Goal: Task Accomplishment & Management: Manage account settings

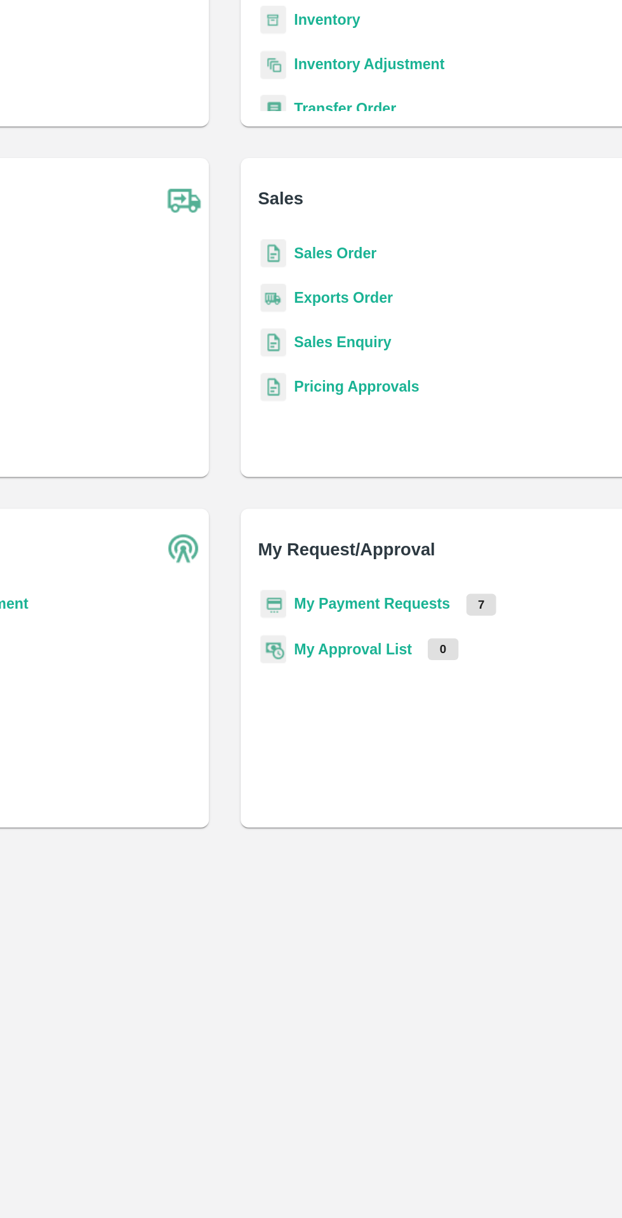
click at [416, 584] on b "My Payment Requests" at bounding box center [405, 589] width 100 height 10
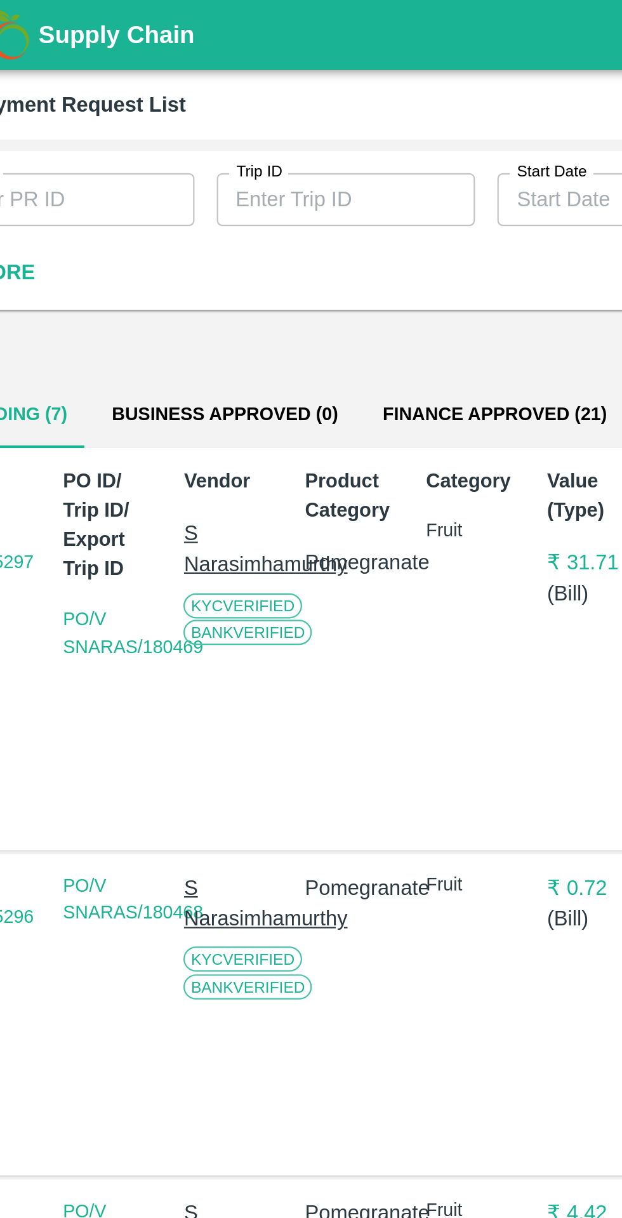
click at [249, 195] on button "Finance Approved (21)" at bounding box center [265, 188] width 122 height 30
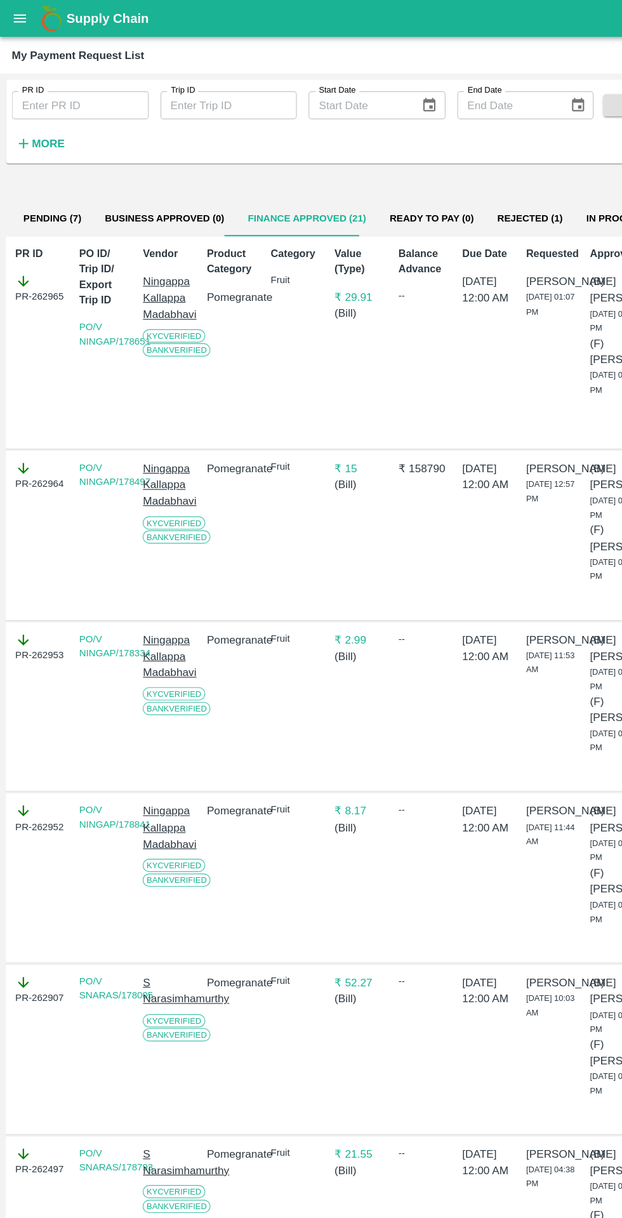
click at [50, 201] on button "Pending (7)" at bounding box center [45, 188] width 70 height 30
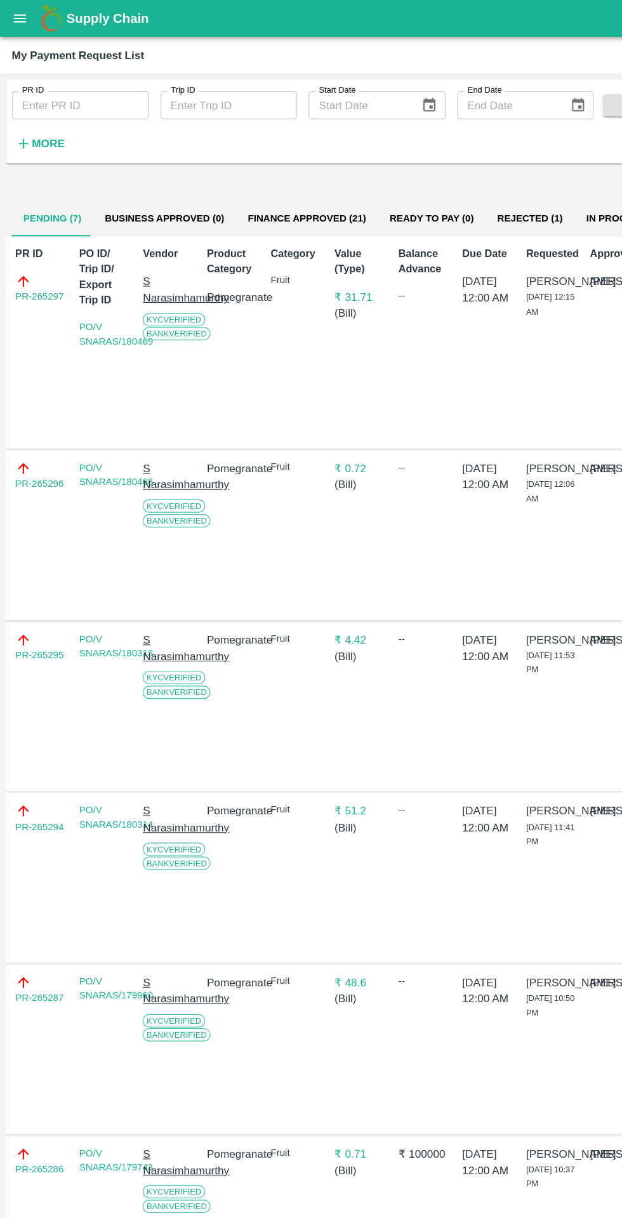
click at [29, 18] on button "open drawer" at bounding box center [17, 15] width 29 height 29
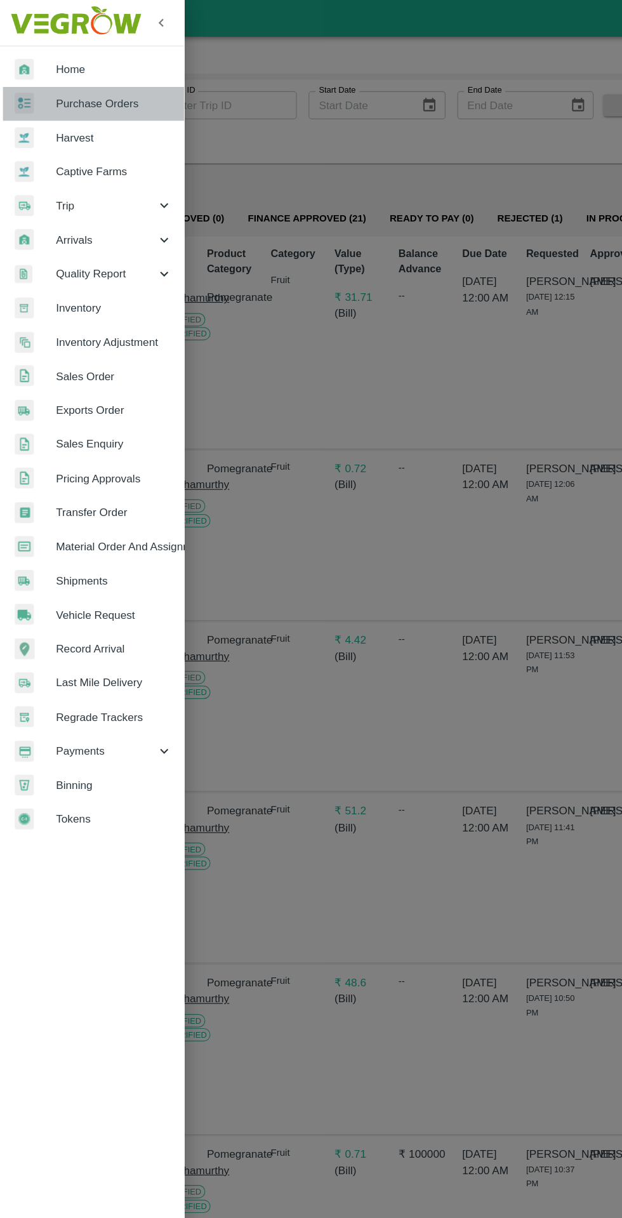
click at [117, 95] on span "Purchase Orders" at bounding box center [98, 89] width 100 height 14
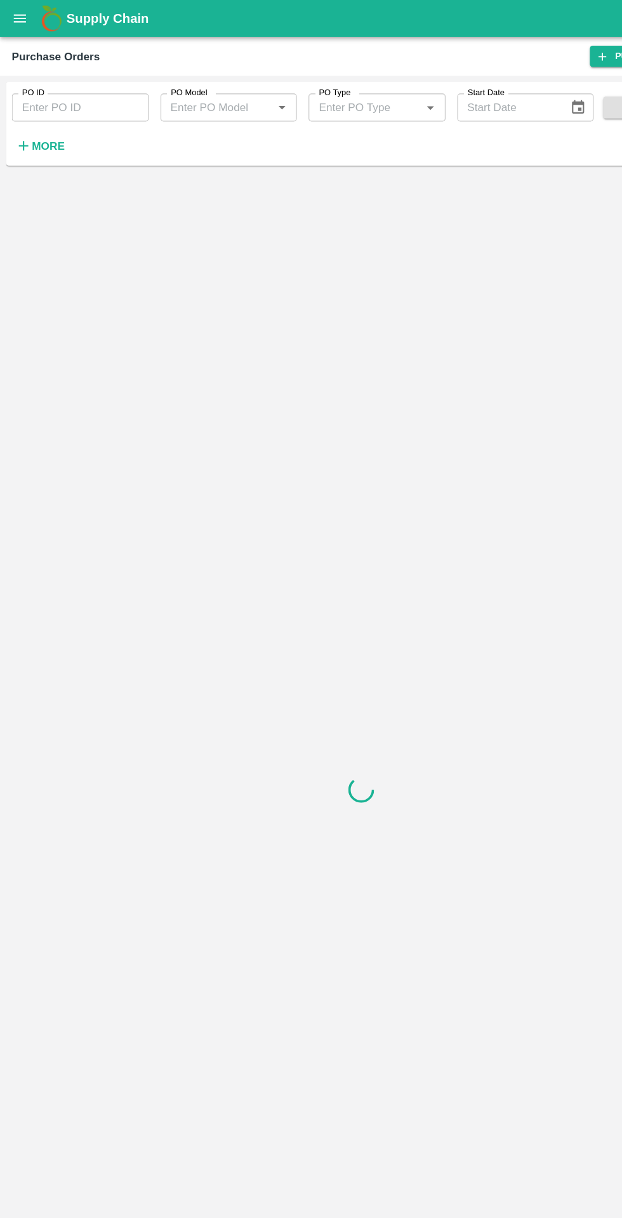
click at [103, 95] on input "PO ID" at bounding box center [69, 93] width 118 height 24
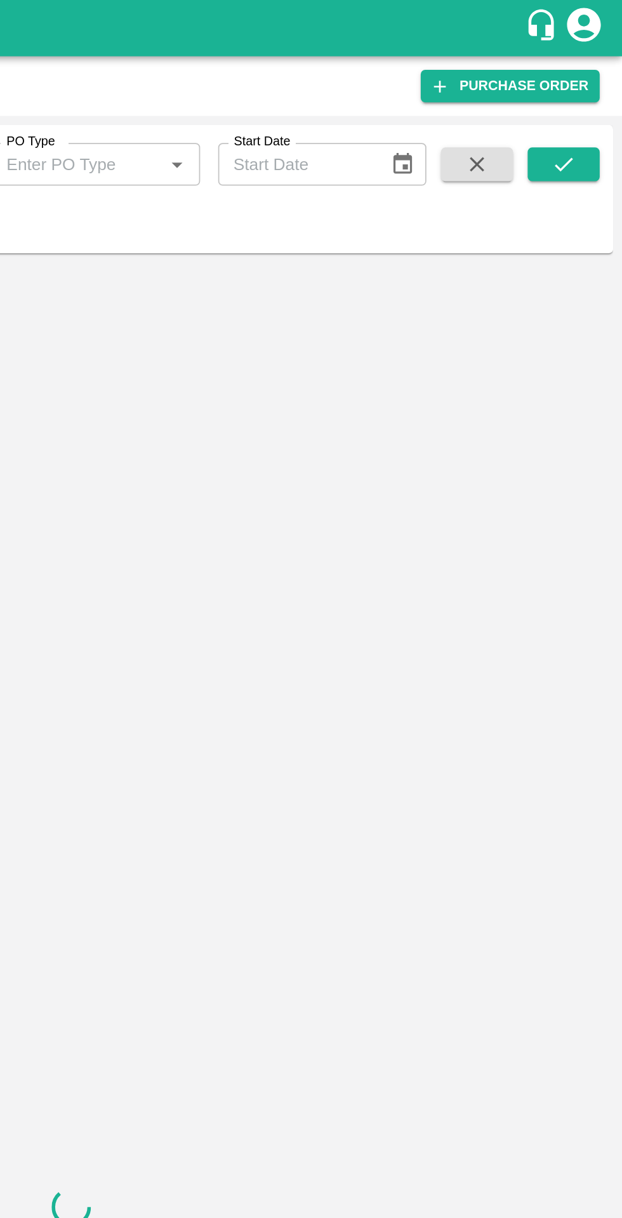
type input "179794"
click at [589, 93] on icon "submit" at bounding box center [589, 93] width 14 height 14
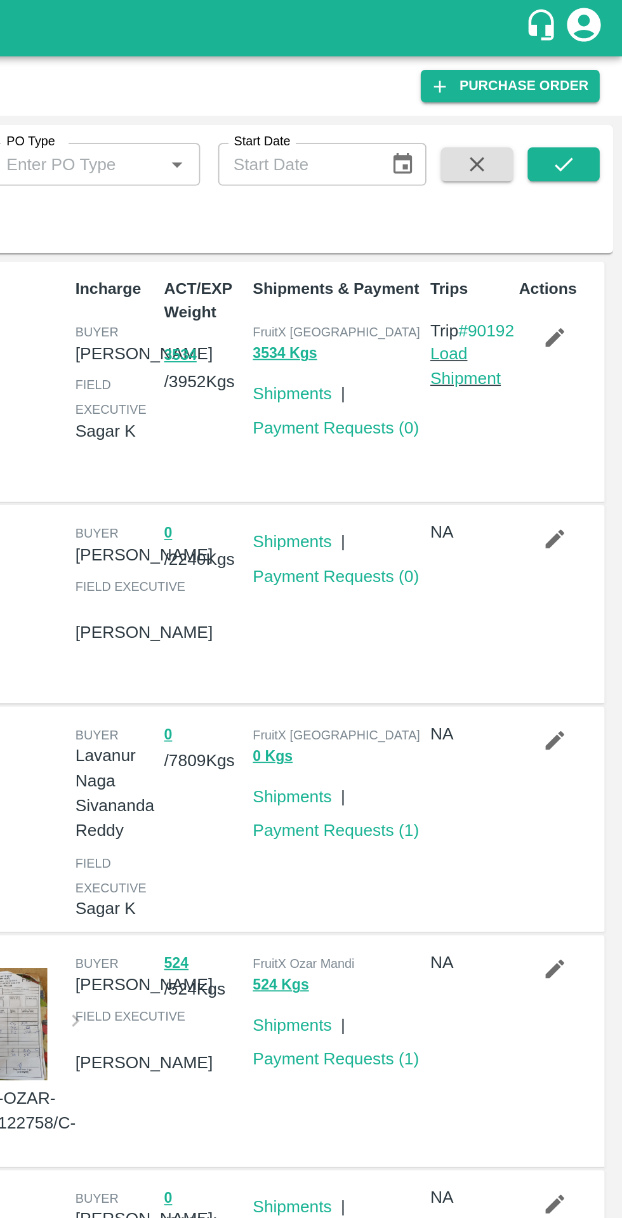
click at [588, 112] on span at bounding box center [589, 109] width 41 height 52
click at [584, 101] on button "submit" at bounding box center [589, 92] width 41 height 19
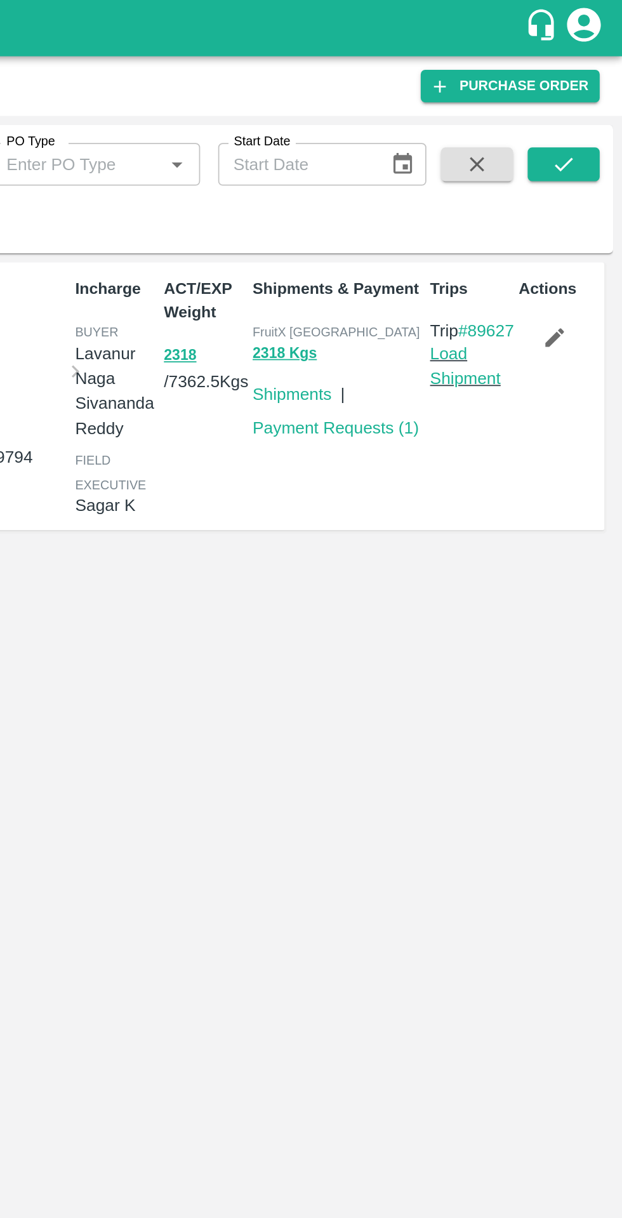
click at [468, 244] on link "Payment Requests ( 1 )" at bounding box center [461, 241] width 94 height 10
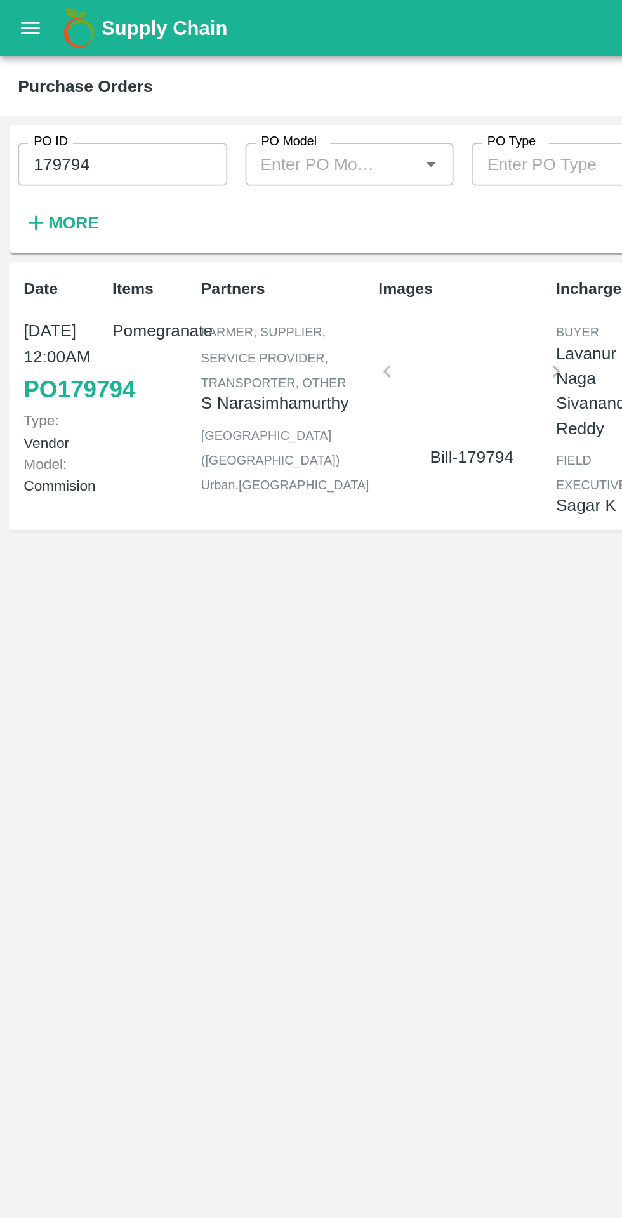
click at [23, 20] on icon "open drawer" at bounding box center [17, 16] width 14 height 14
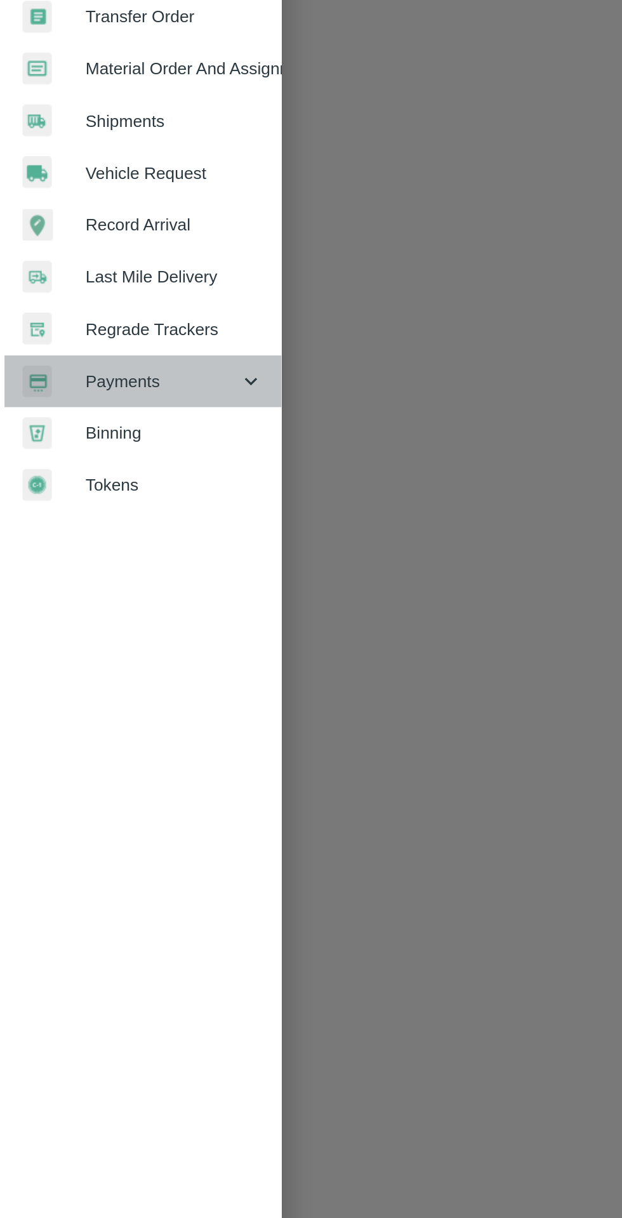
click at [132, 651] on span "Payments" at bounding box center [91, 647] width 86 height 14
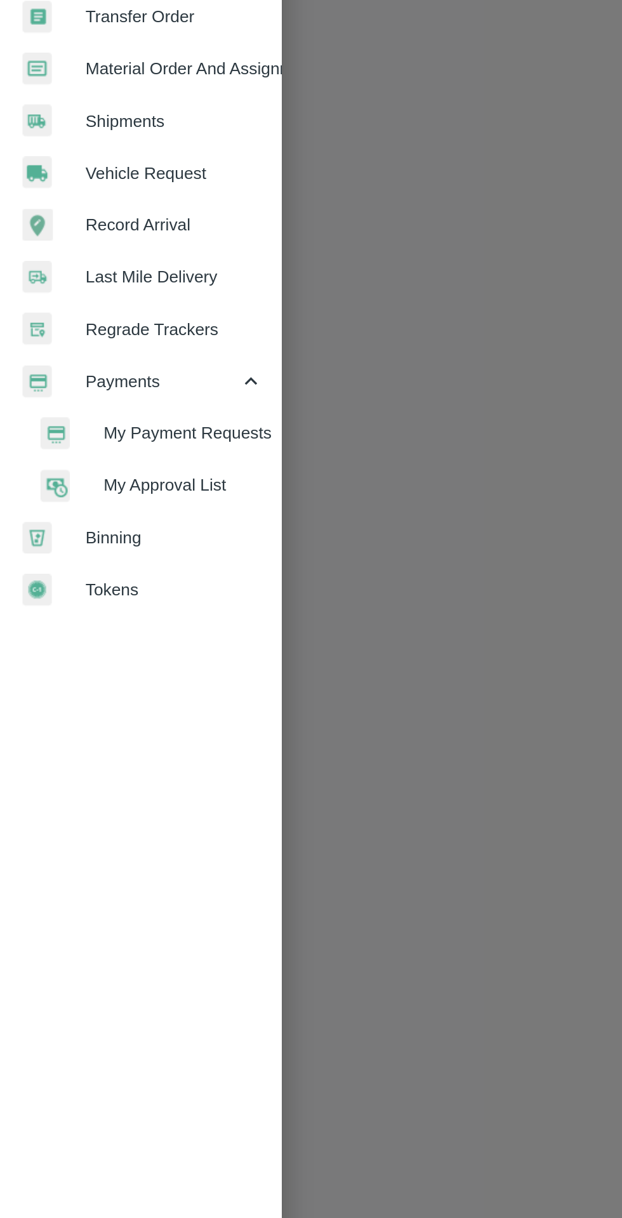
click at [129, 676] on span "My Payment Requests" at bounding box center [103, 676] width 90 height 14
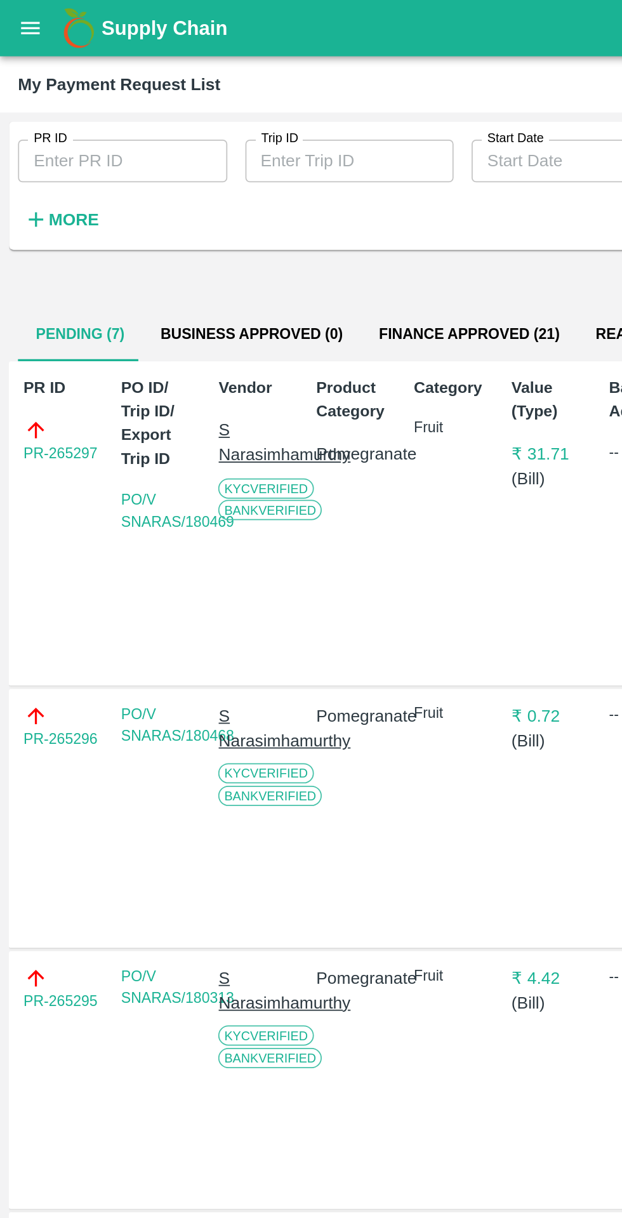
click at [42, 260] on link "PR-265297" at bounding box center [34, 255] width 42 height 13
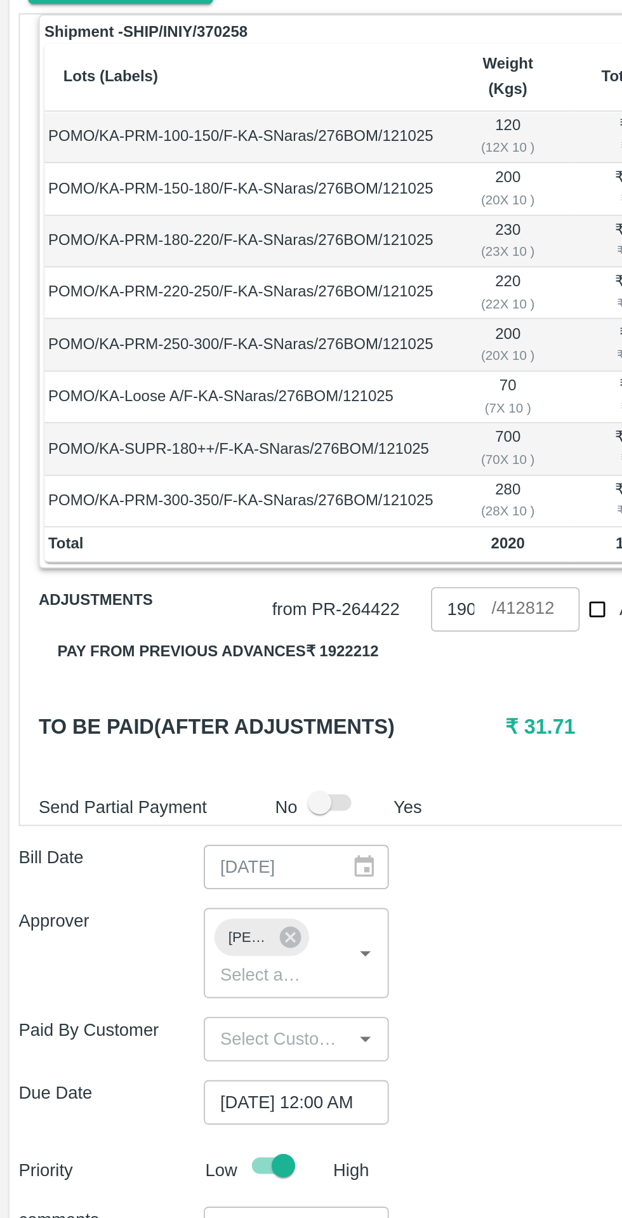
click at [62, 631] on button "Pay from previous advances ₹ 1922212" at bounding box center [118, 637] width 194 height 22
